Goal: Navigation & Orientation: Find specific page/section

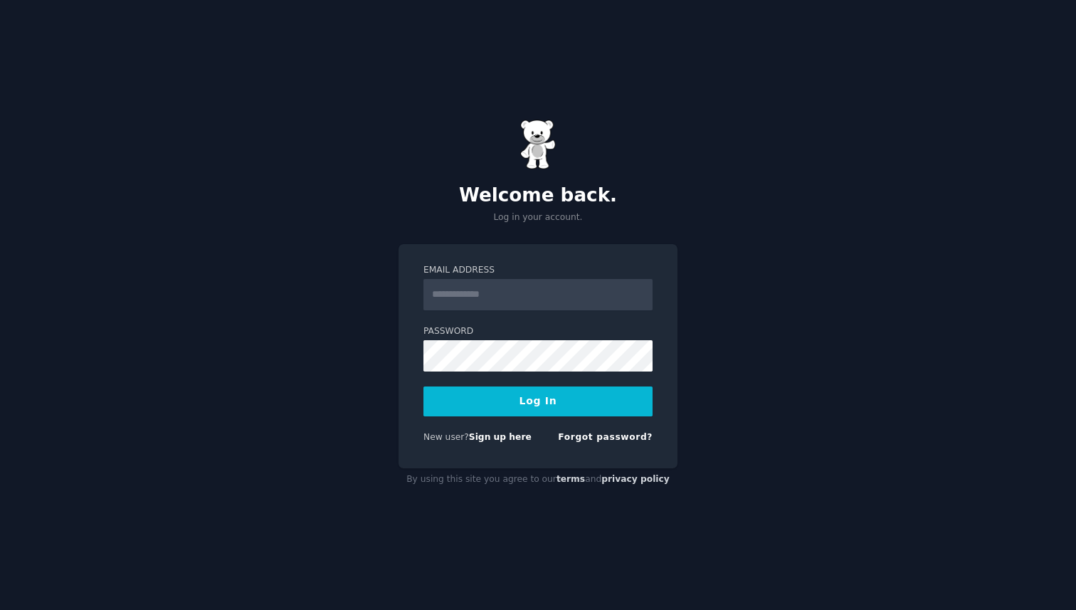
type input "**********"
click at [546, 398] on button "Log In" at bounding box center [537, 401] width 229 height 30
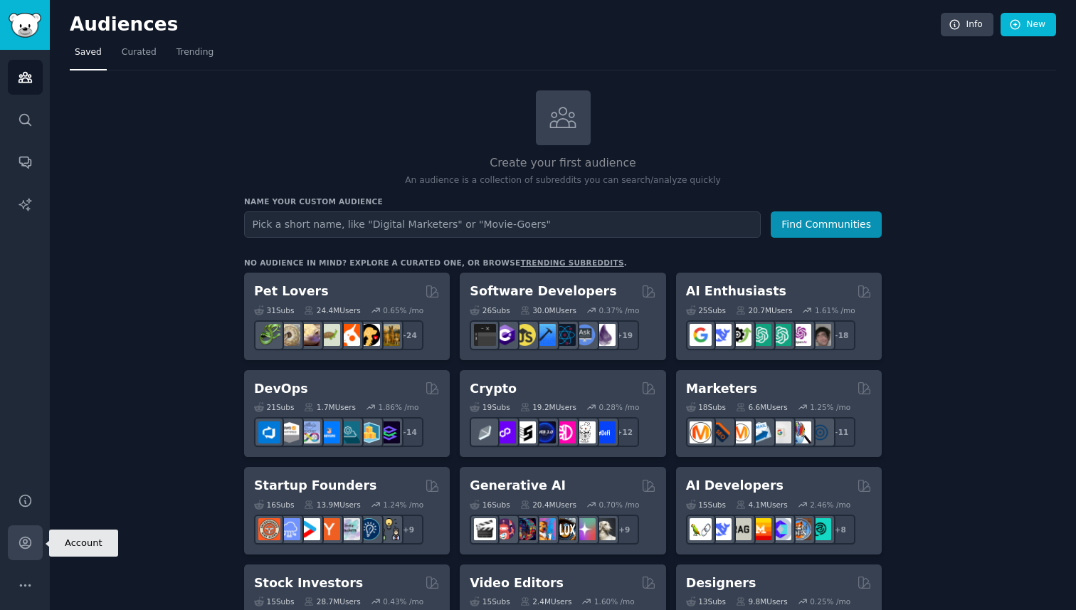
click at [28, 543] on icon "Sidebar" at bounding box center [25, 542] width 15 height 15
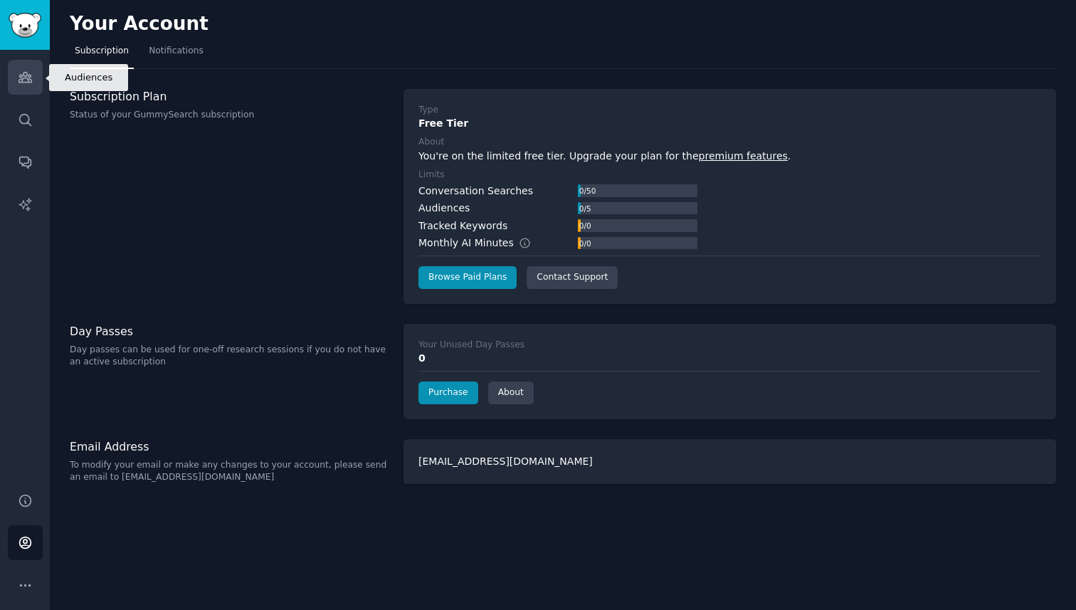
click at [26, 75] on icon "Sidebar" at bounding box center [24, 78] width 13 height 10
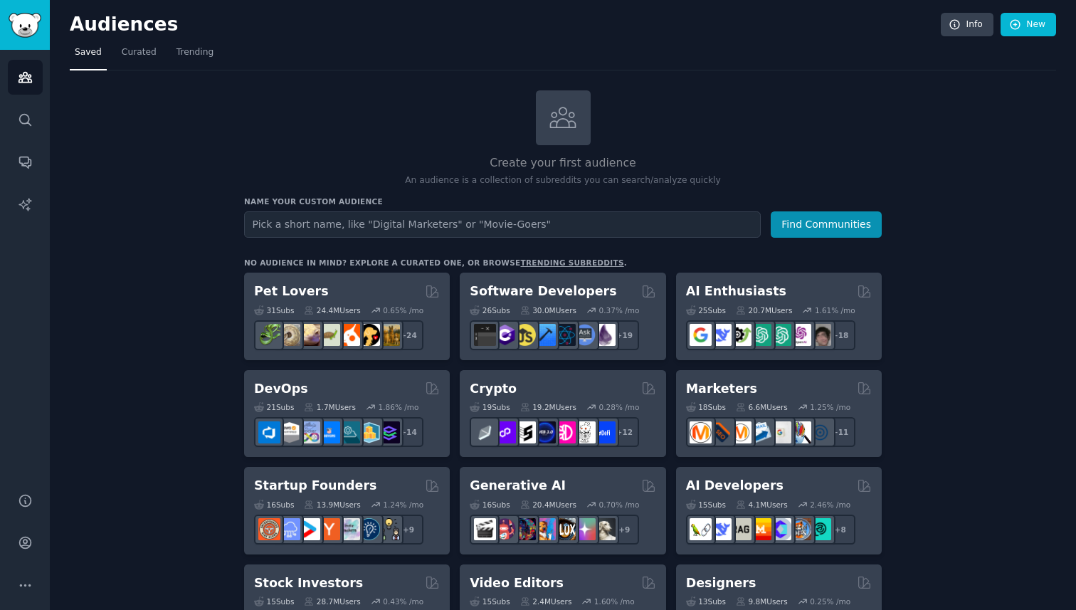
click at [31, 18] on img "Sidebar" at bounding box center [25, 25] width 33 height 25
click at [142, 60] on link "Curated" at bounding box center [139, 55] width 45 height 29
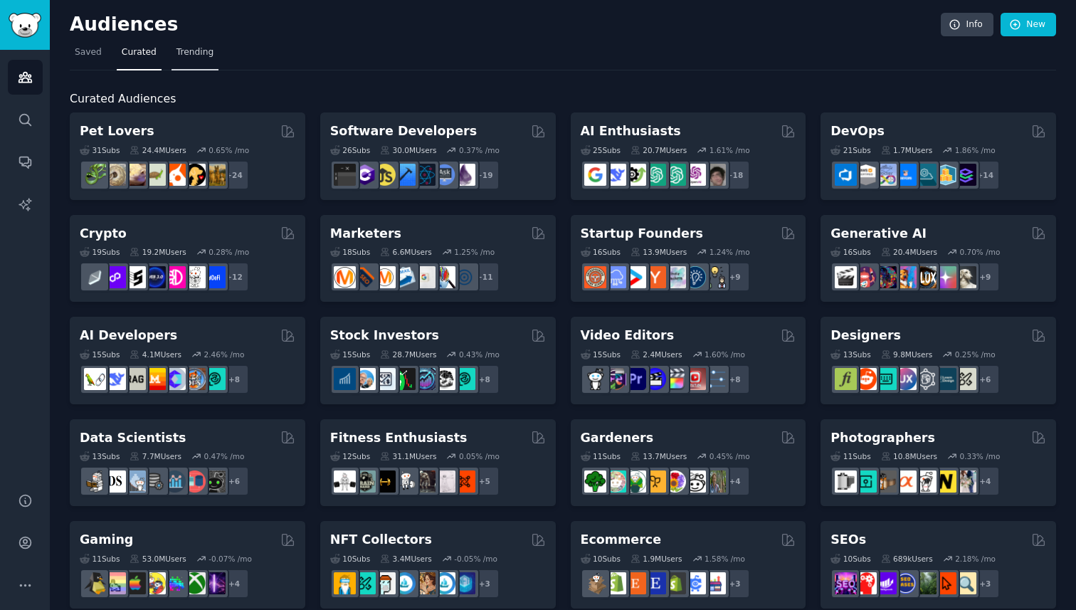
click at [183, 59] on link "Trending" at bounding box center [194, 55] width 47 height 29
